Goal: Transaction & Acquisition: Purchase product/service

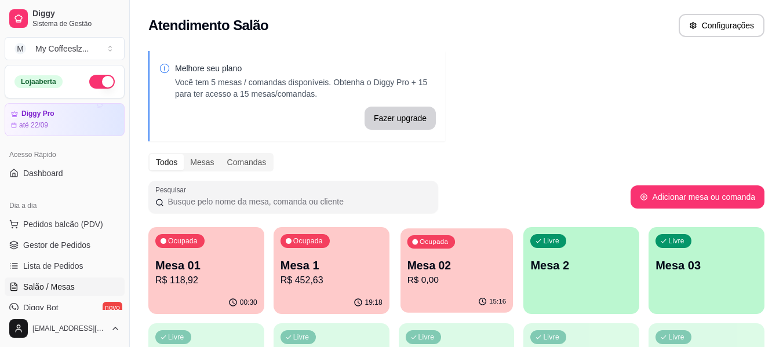
click at [463, 253] on div "Ocupada Mesa 02 R$ 0,00" at bounding box center [456, 259] width 112 height 63
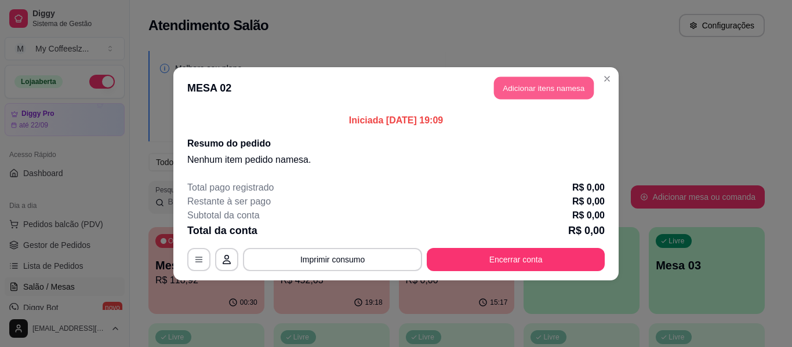
click at [524, 87] on button "Adicionar itens na mesa" at bounding box center [544, 87] width 100 height 23
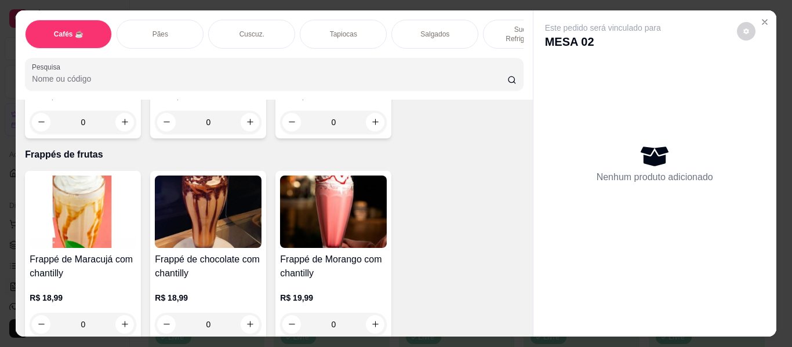
scroll to position [5756, 0]
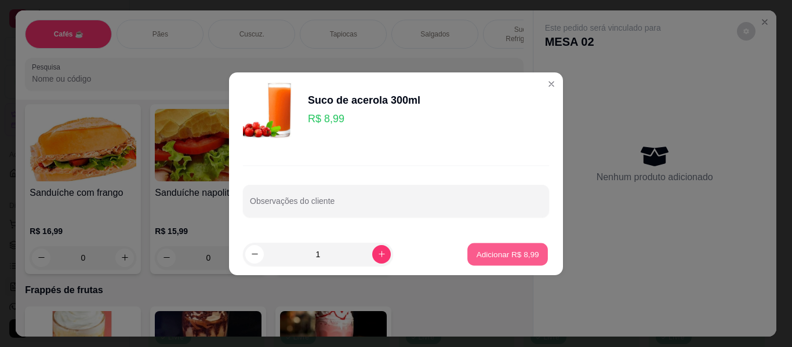
click at [510, 250] on p "Adicionar R$ 8,99" at bounding box center [507, 254] width 63 height 11
type input "1"
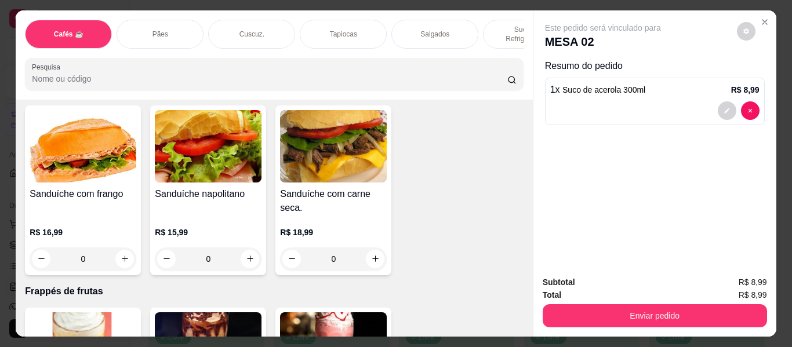
scroll to position [5531, 0]
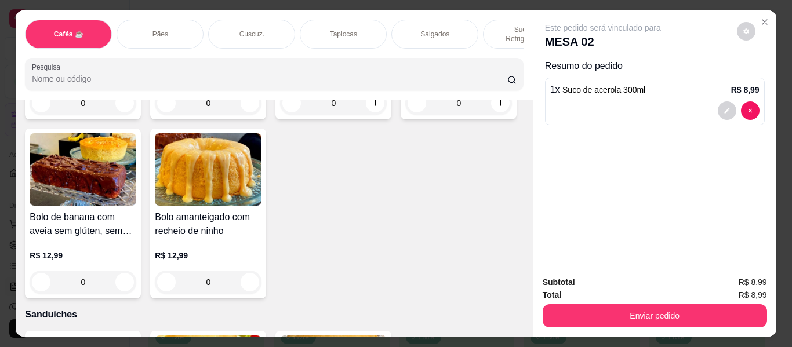
click at [399, 20] on div "Salgados" at bounding box center [434, 34] width 87 height 29
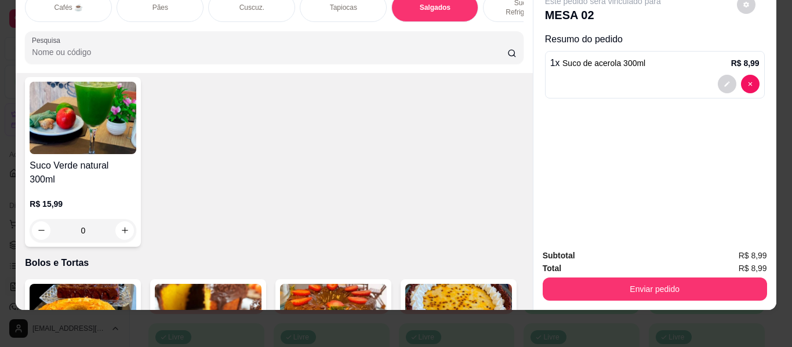
scroll to position [5204, 0]
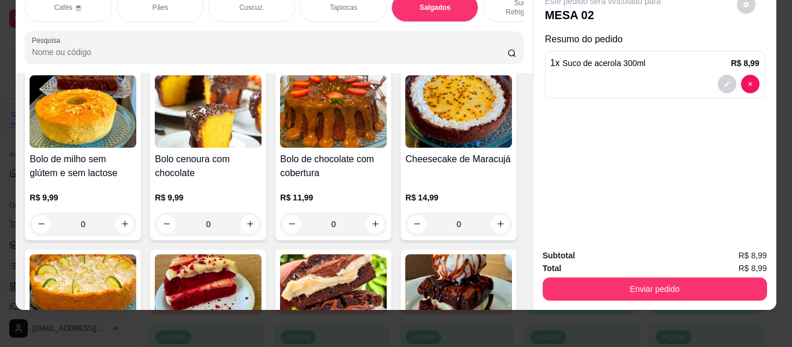
type input "1"
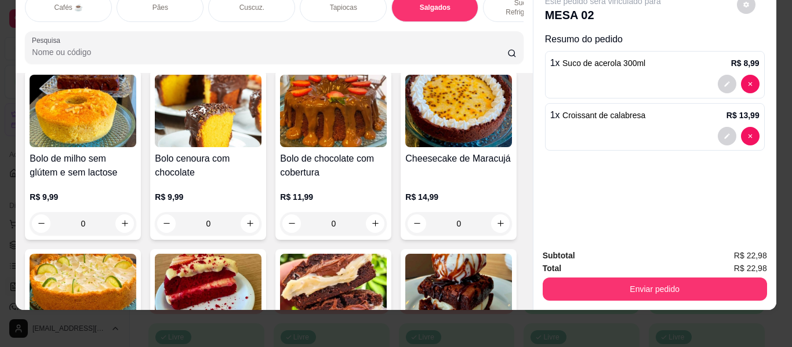
scroll to position [0, 0]
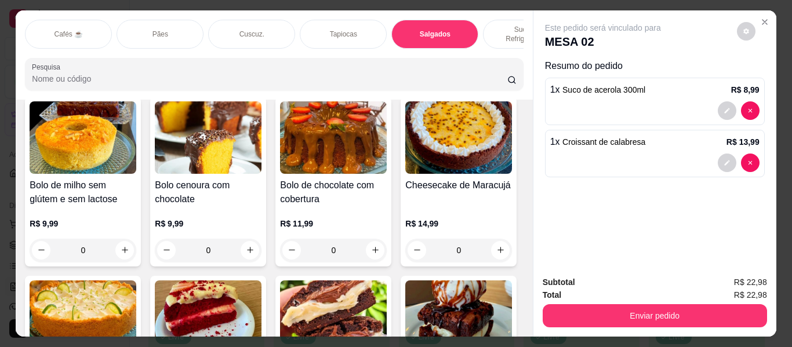
click at [151, 20] on div "Pães" at bounding box center [159, 34] width 87 height 29
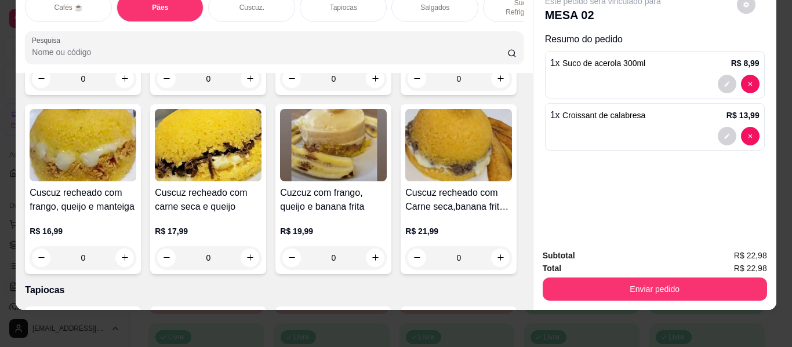
scroll to position [2627, 0]
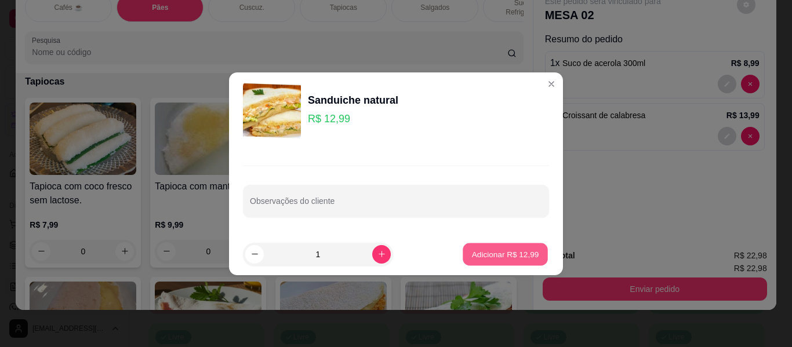
click at [505, 254] on p "Adicionar R$ 12,99" at bounding box center [505, 254] width 67 height 11
type input "1"
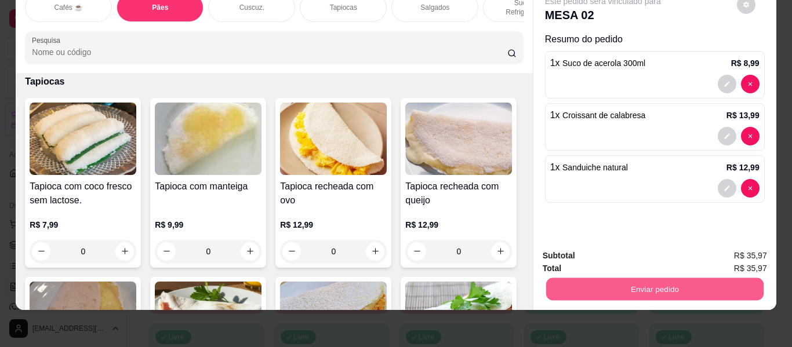
click at [552, 280] on button "Enviar pedido" at bounding box center [653, 289] width 217 height 23
click at [574, 246] on button "Não registrar e enviar pedido" at bounding box center [615, 251] width 117 height 21
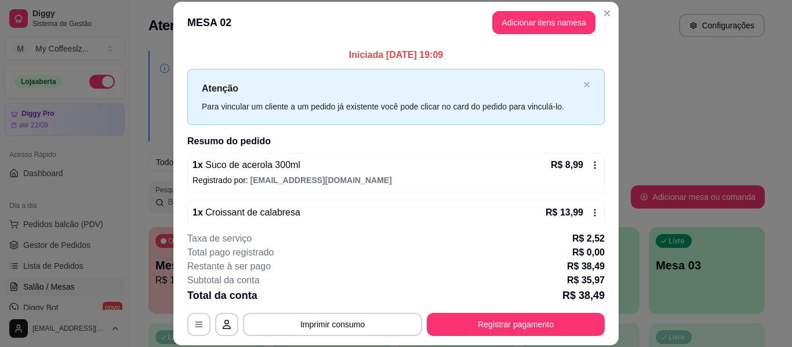
click at [429, 39] on header "MESA 02 Adicionar itens na mesa" at bounding box center [395, 23] width 445 height 42
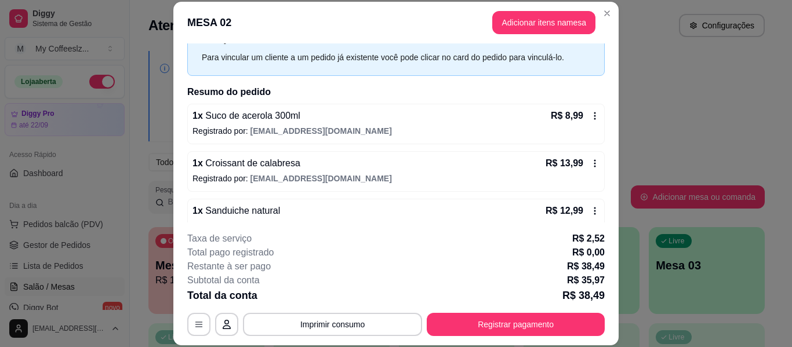
scroll to position [71, 0]
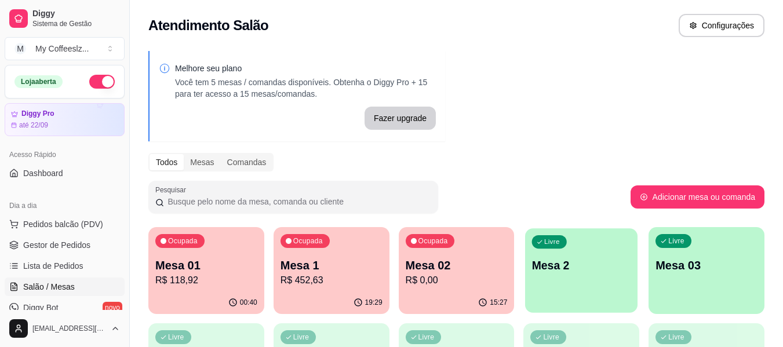
click at [588, 298] on div "Livre Mesa 2" at bounding box center [581, 263] width 112 height 71
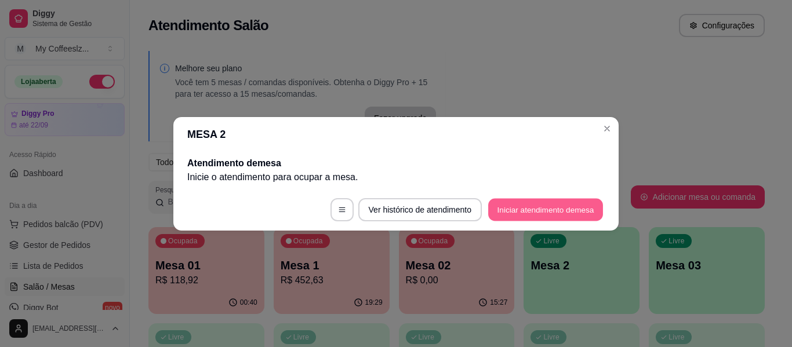
click at [542, 210] on button "Iniciar atendimento de mesa" at bounding box center [545, 209] width 115 height 23
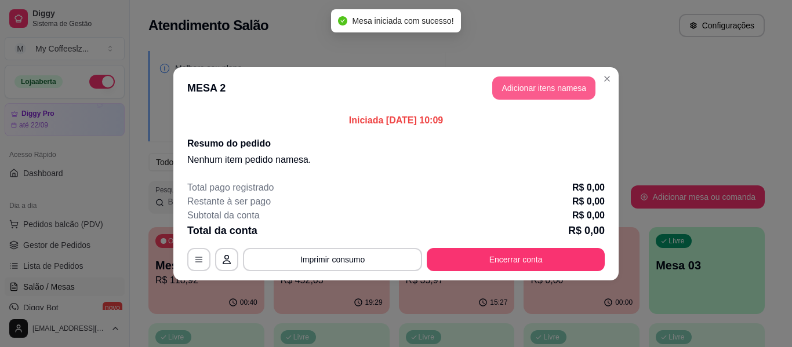
click at [544, 80] on button "Adicionar itens na mesa" at bounding box center [543, 87] width 103 height 23
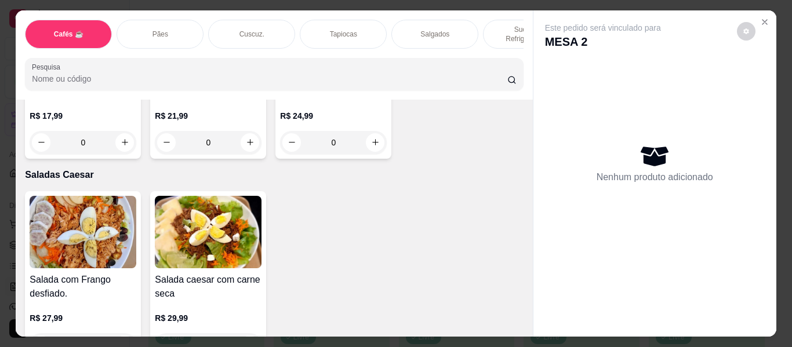
scroll to position [6795, 0]
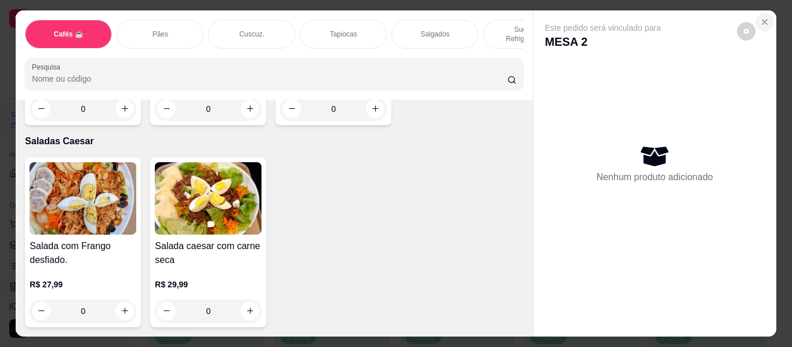
click at [763, 19] on icon "Close" at bounding box center [764, 21] width 9 height 9
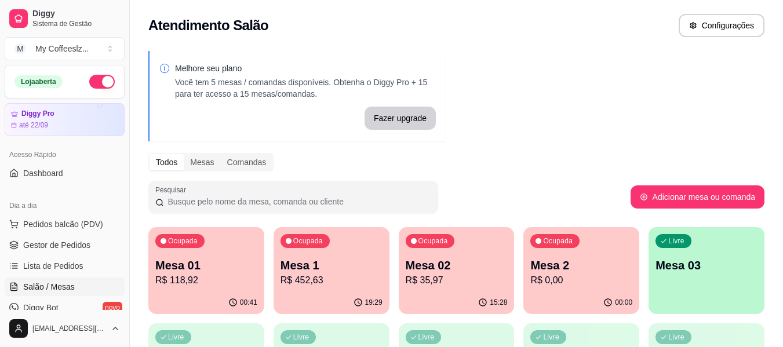
click at [450, 274] on p "R$ 35,97" at bounding box center [457, 281] width 102 height 14
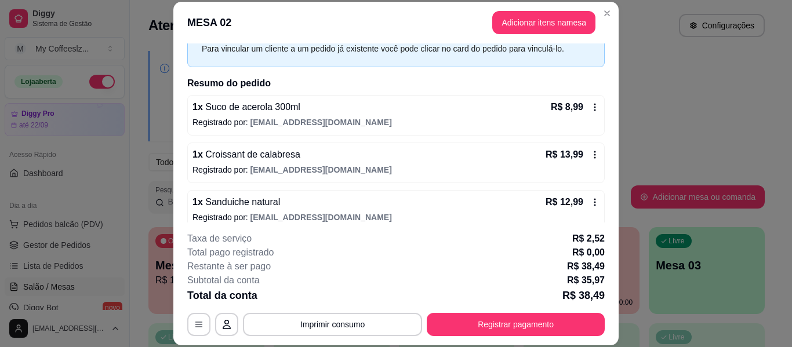
scroll to position [71, 0]
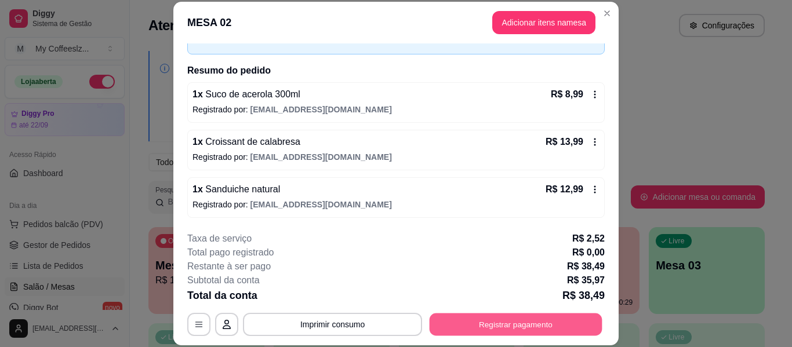
click at [502, 323] on button "Registrar pagamento" at bounding box center [515, 325] width 173 height 23
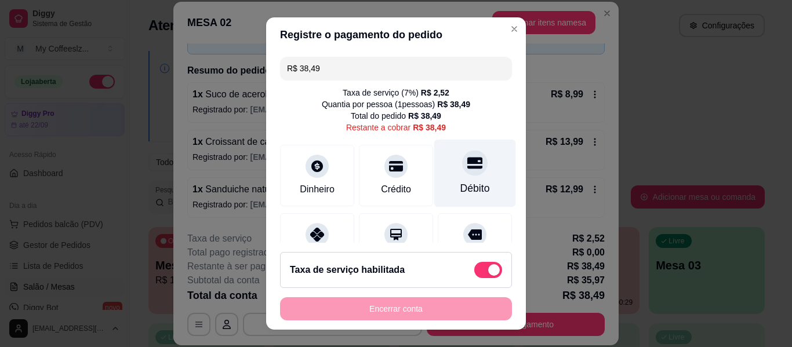
click at [467, 158] on icon at bounding box center [474, 163] width 15 height 12
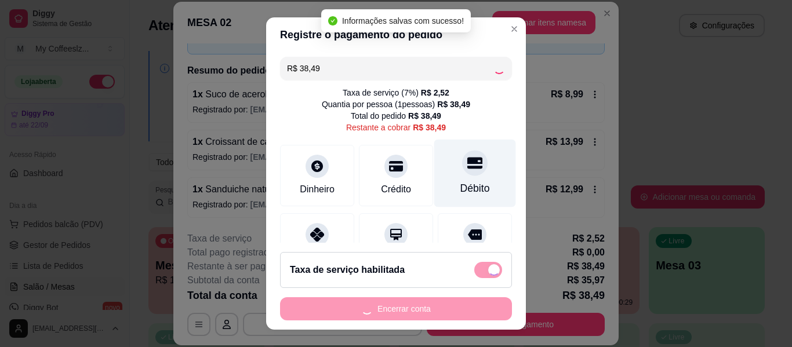
type input "R$ 0,00"
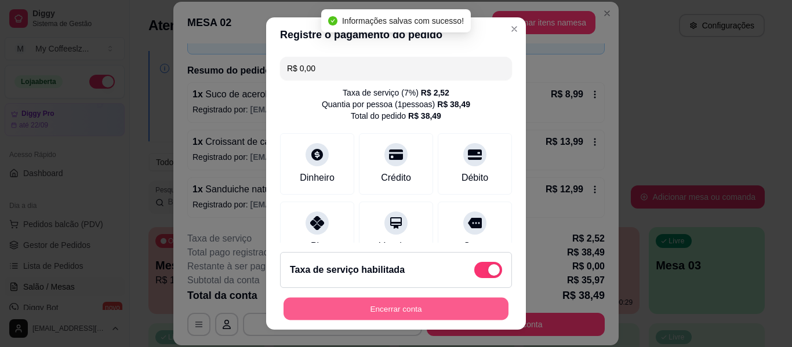
click at [416, 300] on button "Encerrar conta" at bounding box center [395, 309] width 225 height 23
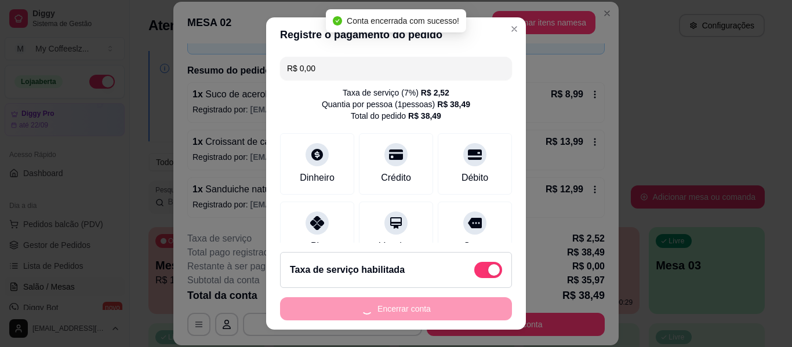
scroll to position [0, 0]
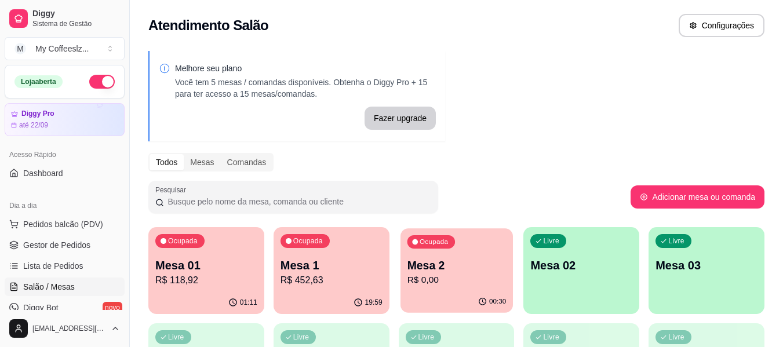
click at [447, 251] on div "Ocupada Mesa 2 R$ 0,00" at bounding box center [456, 259] width 112 height 63
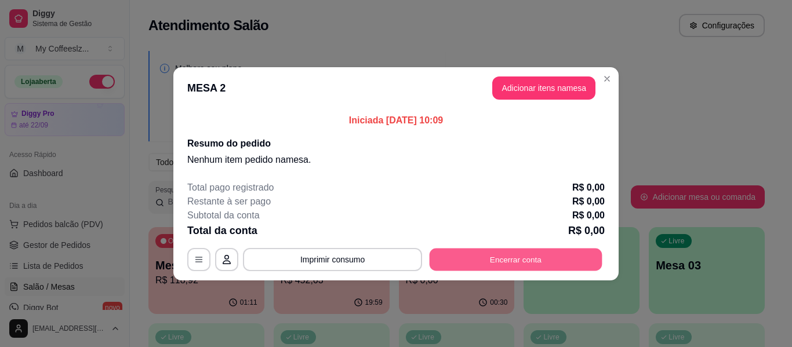
click at [509, 254] on button "Encerrar conta" at bounding box center [515, 259] width 173 height 23
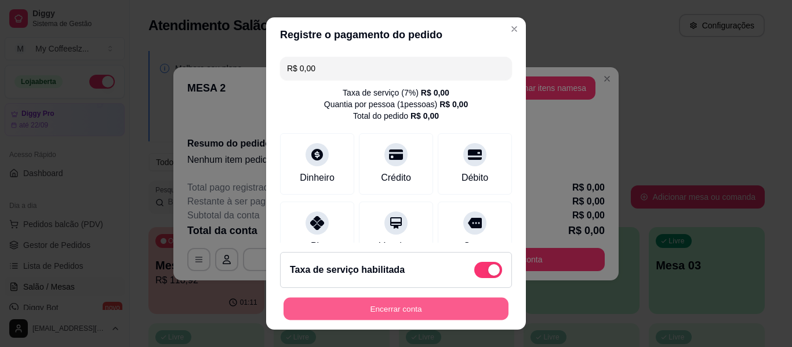
click at [402, 298] on button "Encerrar conta" at bounding box center [395, 309] width 225 height 23
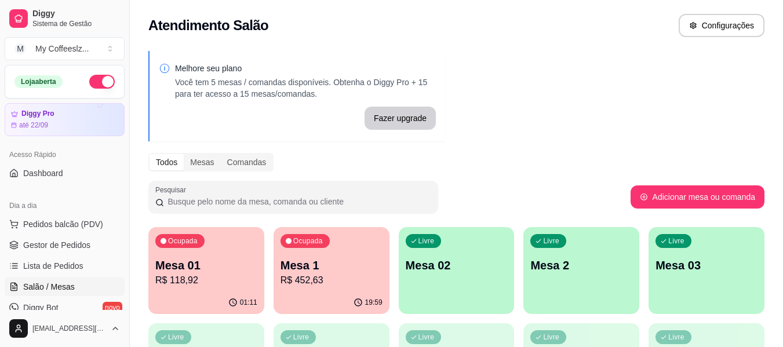
click at [365, 300] on div "19:59" at bounding box center [367, 302] width 29 height 9
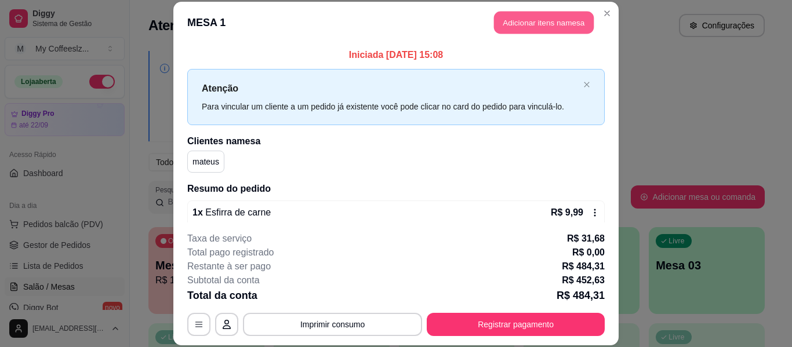
click at [517, 16] on button "Adicionar itens na mesa" at bounding box center [544, 23] width 100 height 23
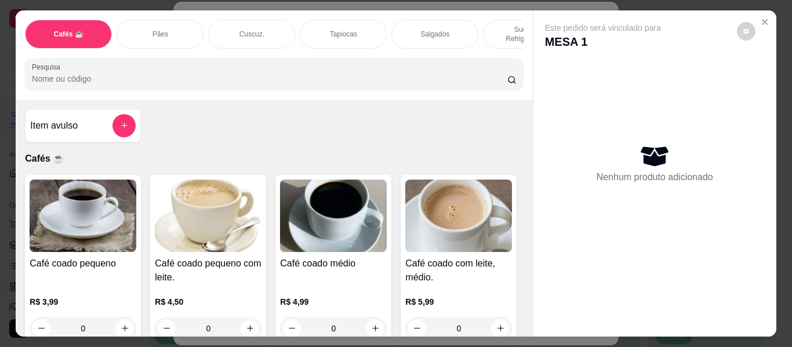
click at [545, 94] on div "Nenhum produto adicionado" at bounding box center [655, 163] width 220 height 227
click at [763, 13] on button "Close" at bounding box center [764, 22] width 19 height 19
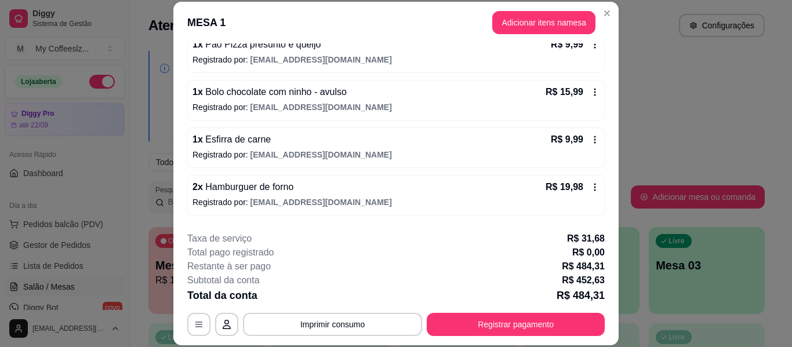
scroll to position [695, 0]
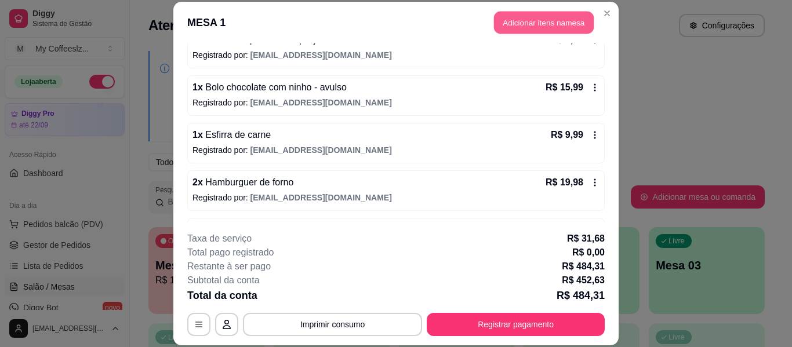
click at [509, 22] on button "Adicionar itens na mesa" at bounding box center [544, 23] width 100 height 23
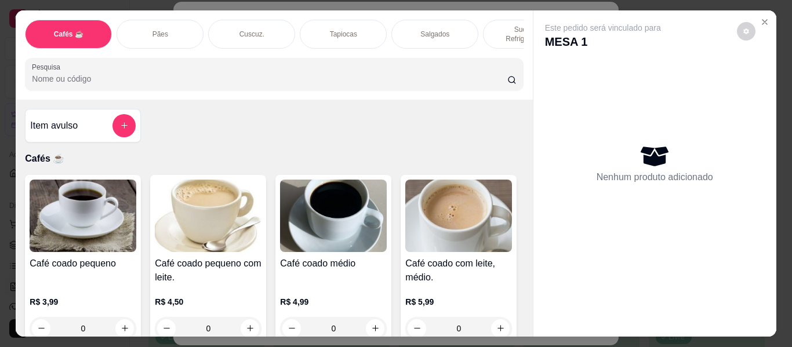
click at [439, 20] on div "Salgados" at bounding box center [434, 34] width 87 height 29
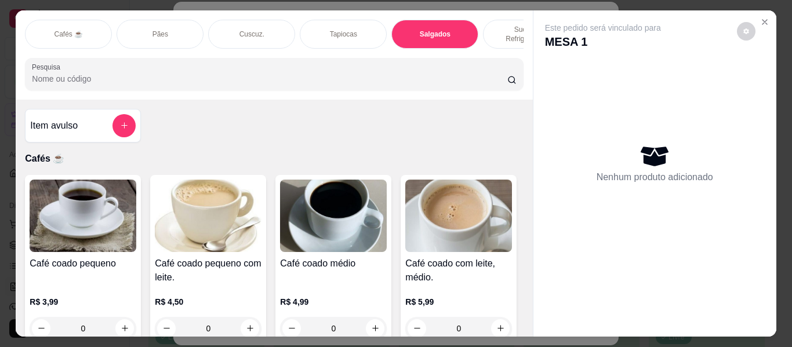
scroll to position [31, 0]
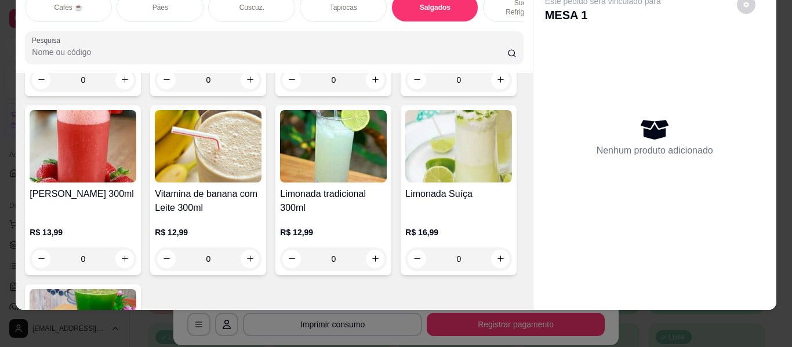
type input "1"
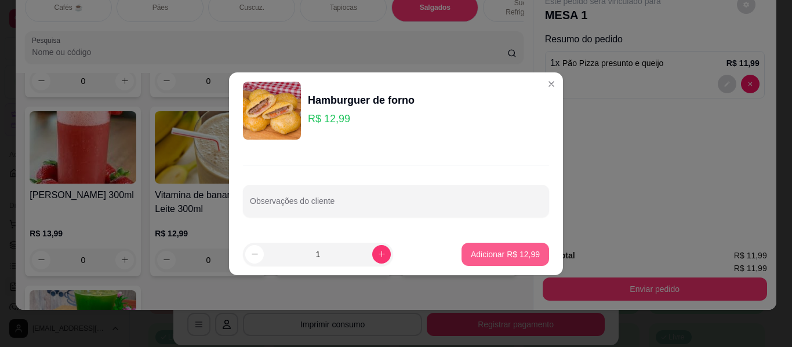
click at [478, 251] on p "Adicionar R$ 12,99" at bounding box center [505, 255] width 69 height 12
type input "1"
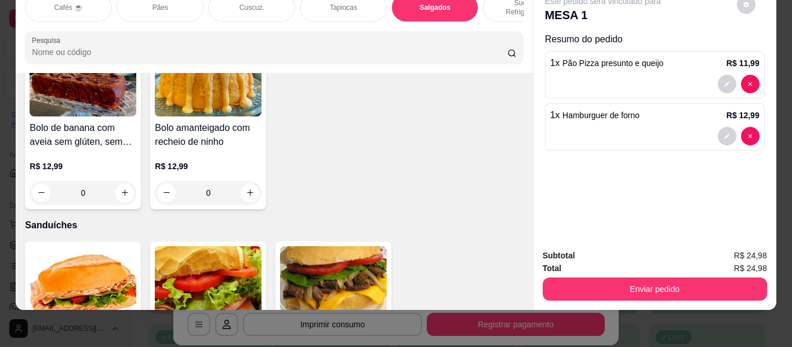
scroll to position [5621, 0]
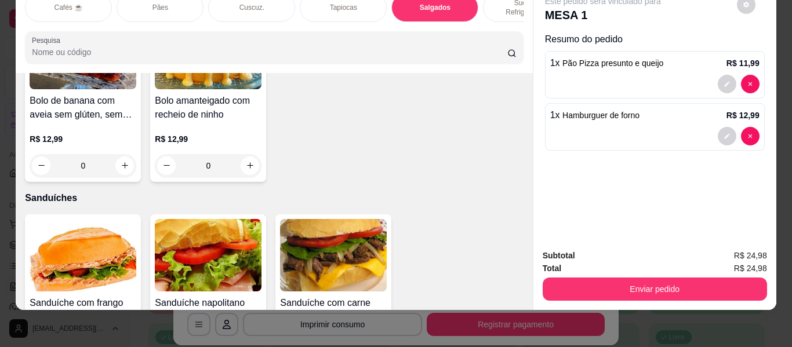
type input "1"
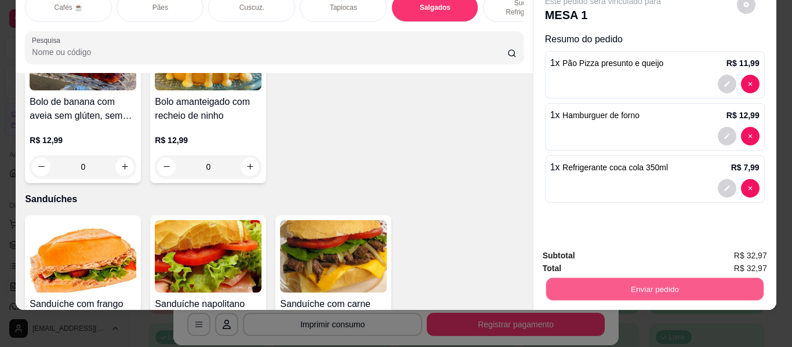
click at [641, 280] on button "Enviar pedido" at bounding box center [653, 289] width 217 height 23
click at [632, 243] on button "Não registrar e enviar pedido" at bounding box center [615, 251] width 117 height 21
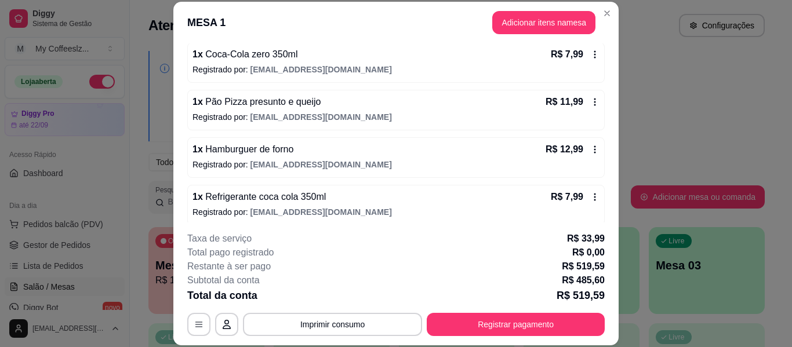
scroll to position [1876, 0]
